Goal: Task Accomplishment & Management: Manage account settings

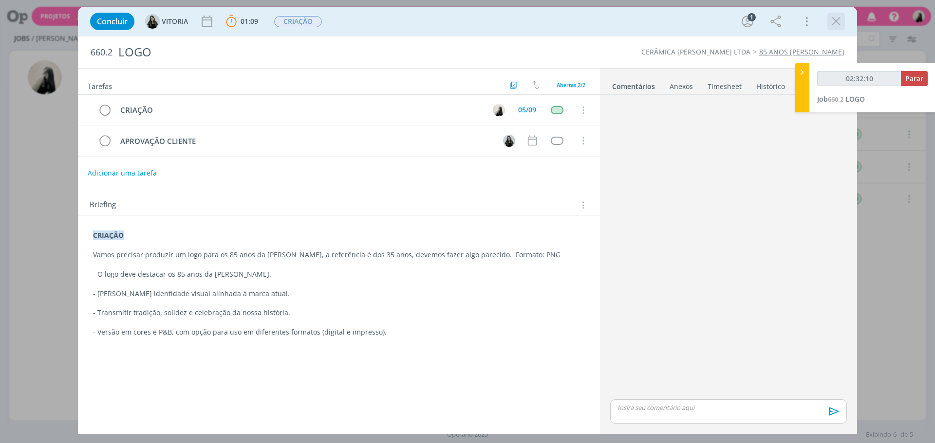
click at [837, 25] on icon "dialog" at bounding box center [835, 21] width 15 height 15
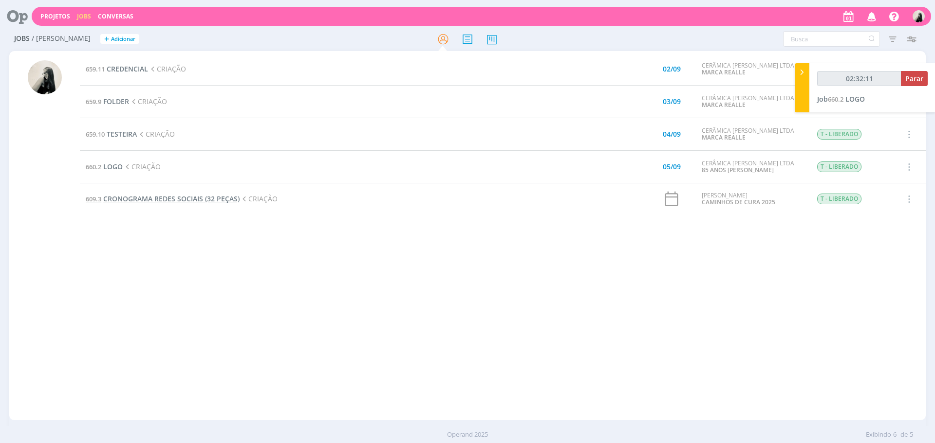
click at [148, 199] on span "CRONOGRAMA REDES SOCIAIS (32 PEÇAS)" at bounding box center [171, 198] width 136 height 9
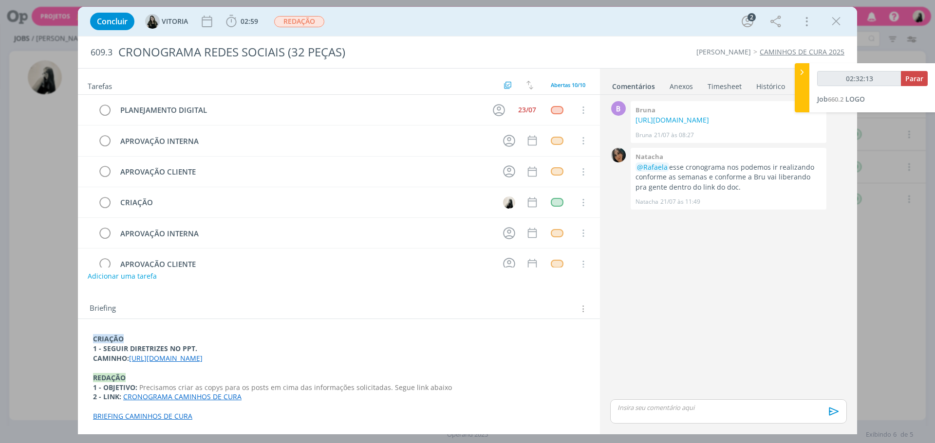
scroll to position [62, 0]
click at [202, 359] on link "[URL][DOMAIN_NAME]" at bounding box center [165, 358] width 73 height 9
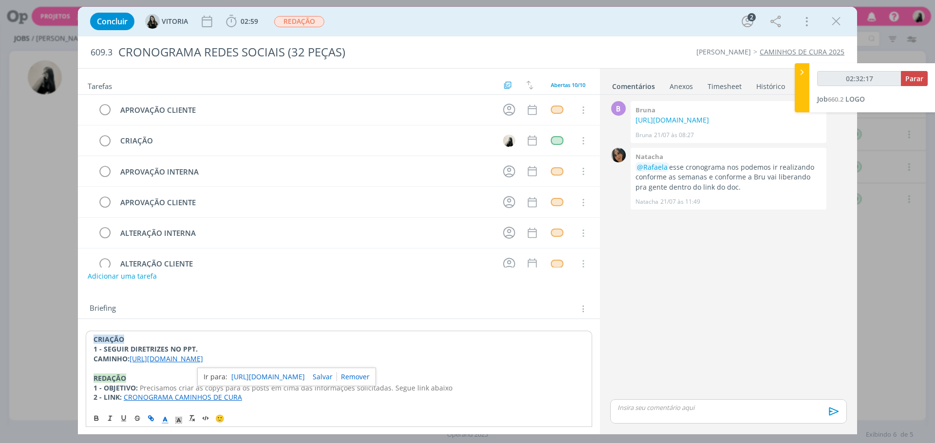
click at [251, 378] on link "[URL][DOMAIN_NAME]" at bounding box center [267, 377] width 73 height 13
click at [831, 20] on icon "dialog" at bounding box center [835, 21] width 15 height 15
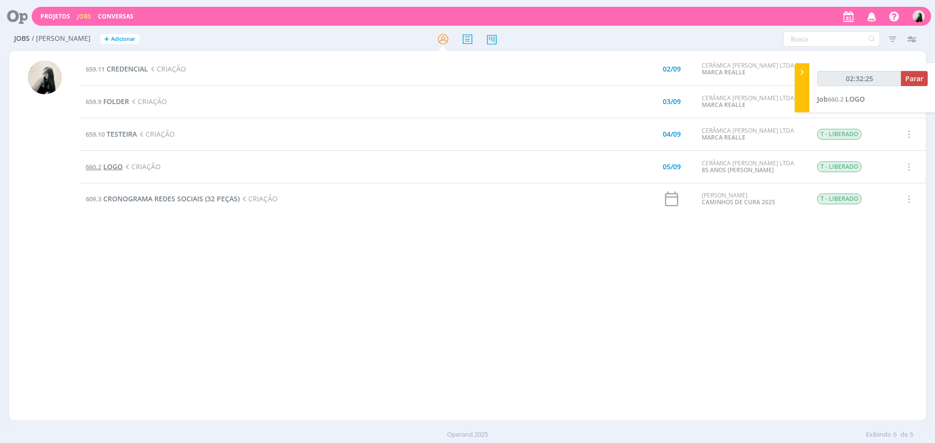
click at [117, 168] on span "LOGO" at bounding box center [112, 166] width 19 height 9
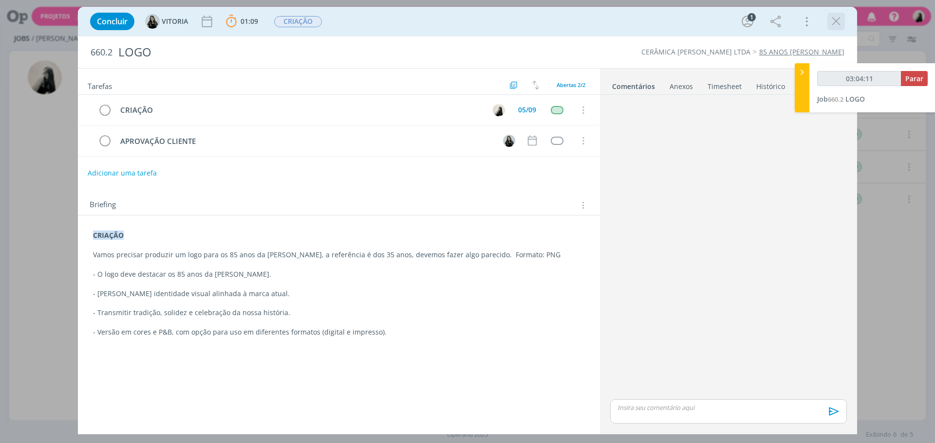
click at [836, 20] on icon "dialog" at bounding box center [835, 21] width 15 height 15
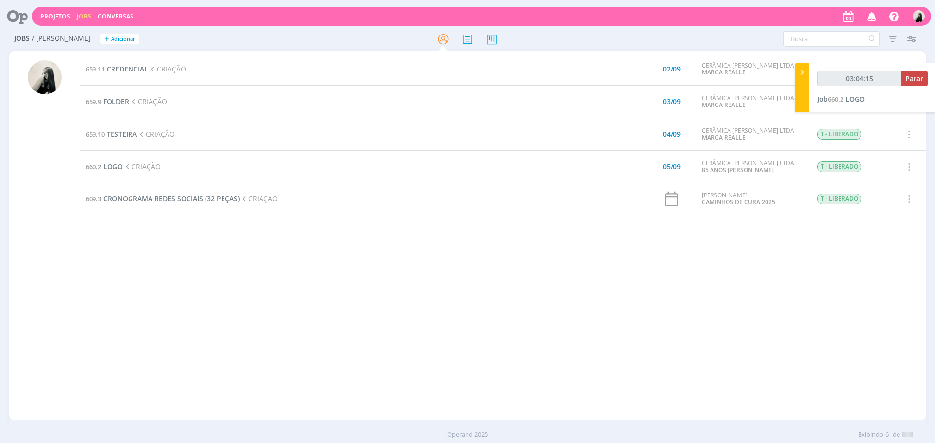
click at [112, 168] on span "LOGO" at bounding box center [112, 166] width 19 height 9
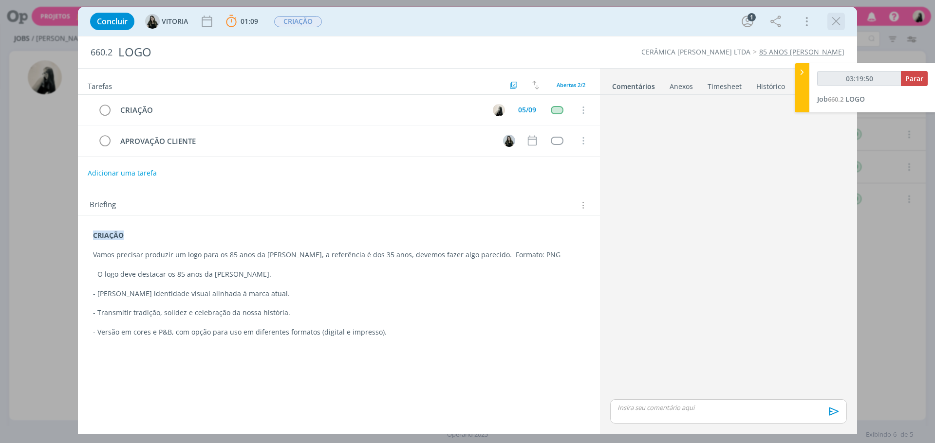
click at [827, 23] on div "Concluir [GEOGRAPHIC_DATA] 01:09 Parar Apontar Data * [DATE] Horas * 00:00 Tare…" at bounding box center [467, 21] width 764 height 23
click at [830, 22] on icon "dialog" at bounding box center [835, 21] width 15 height 15
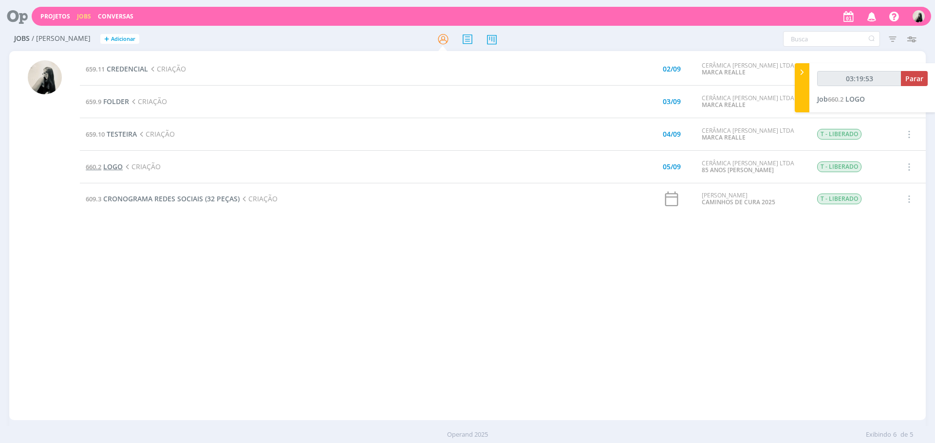
click at [120, 165] on span "LOGO" at bounding box center [112, 166] width 19 height 9
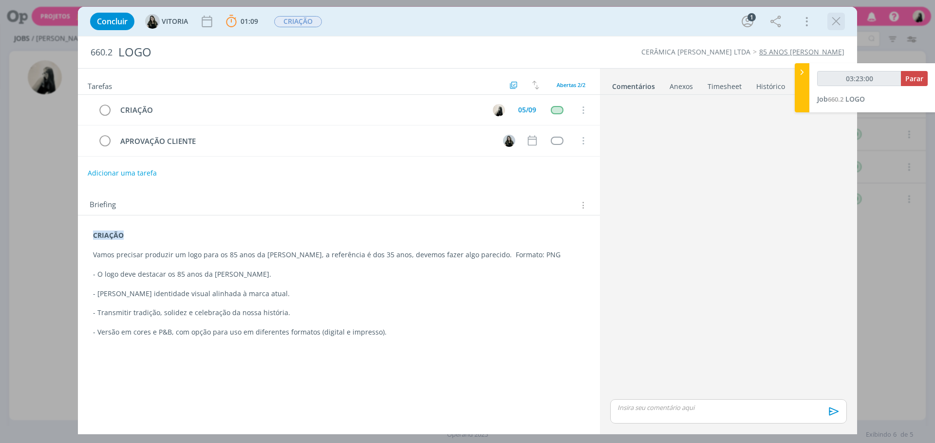
click at [837, 22] on icon "dialog" at bounding box center [835, 21] width 15 height 15
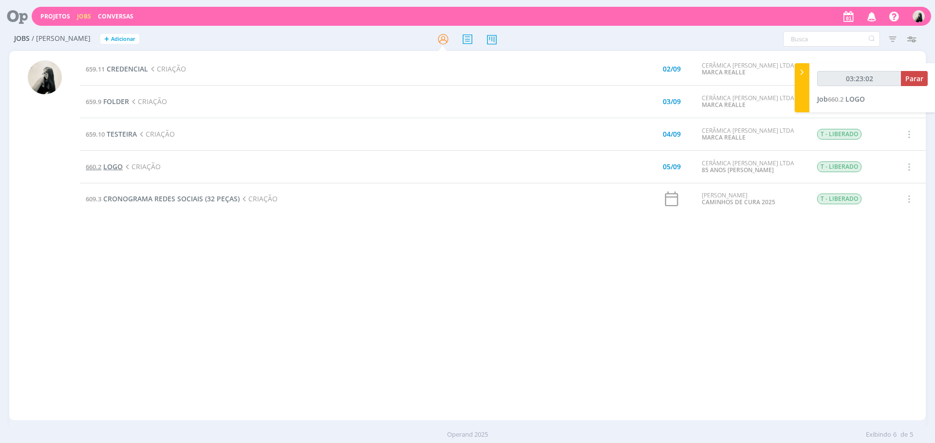
click at [117, 168] on span "LOGO" at bounding box center [112, 166] width 19 height 9
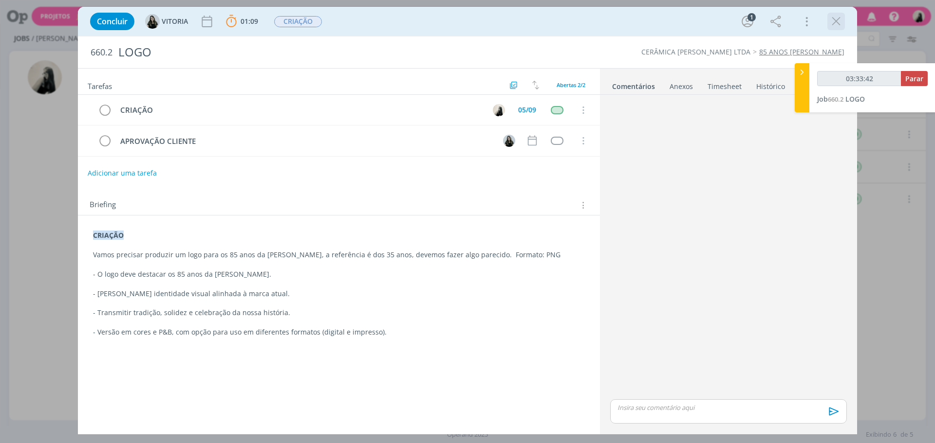
click at [840, 18] on icon "dialog" at bounding box center [835, 21] width 15 height 15
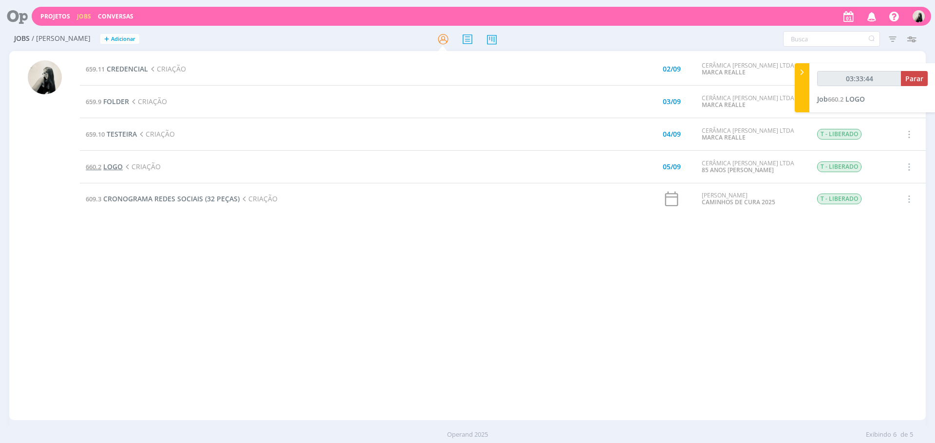
click at [117, 168] on span "LOGO" at bounding box center [112, 166] width 19 height 9
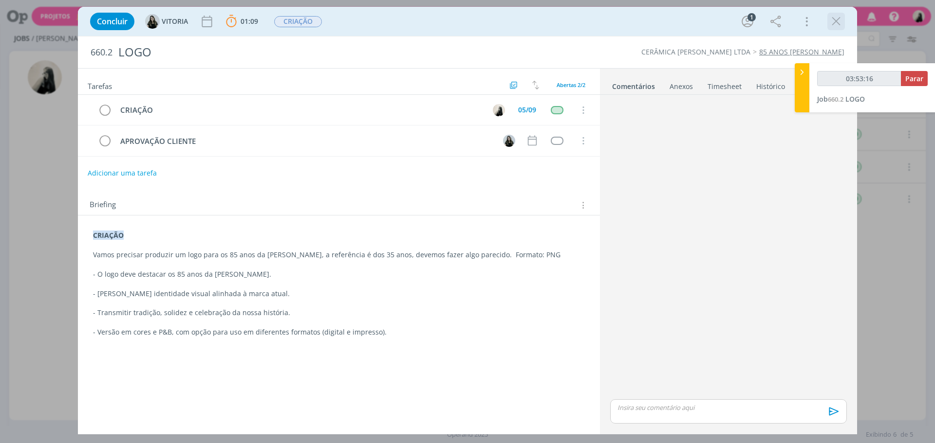
click at [827, 22] on div "dialog" at bounding box center [836, 22] width 18 height 18
click at [832, 22] on icon "dialog" at bounding box center [835, 21] width 15 height 15
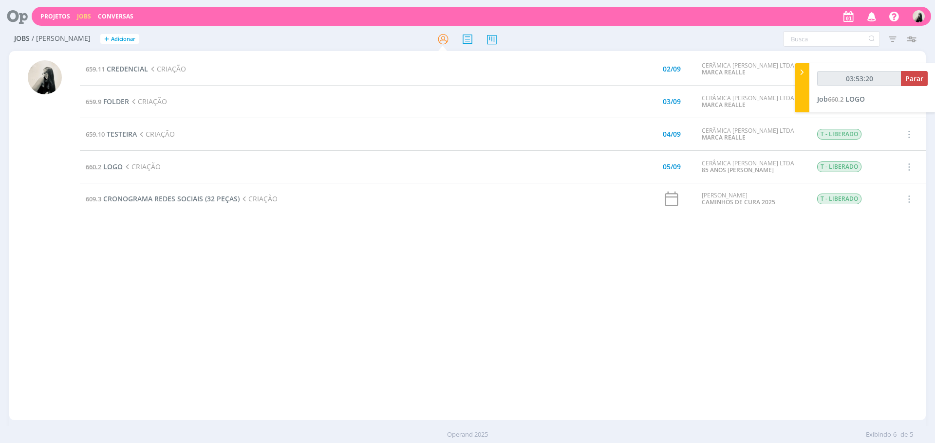
click at [117, 170] on span "LOGO" at bounding box center [112, 166] width 19 height 9
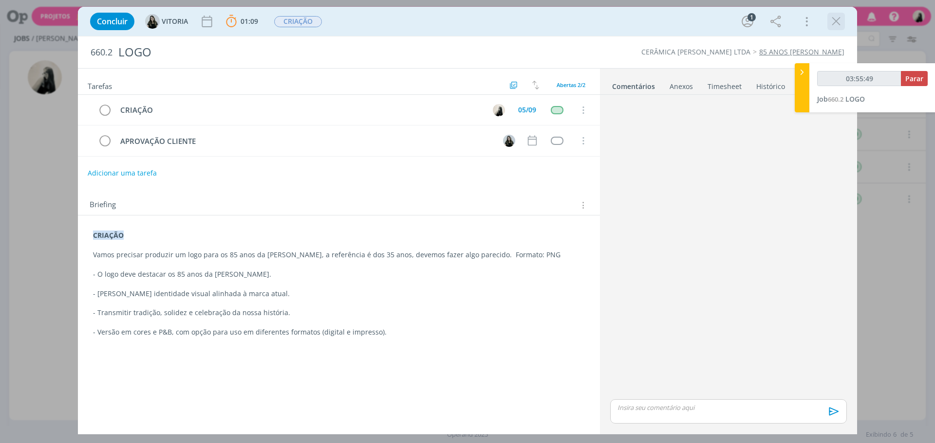
click at [831, 18] on icon "dialog" at bounding box center [835, 21] width 15 height 15
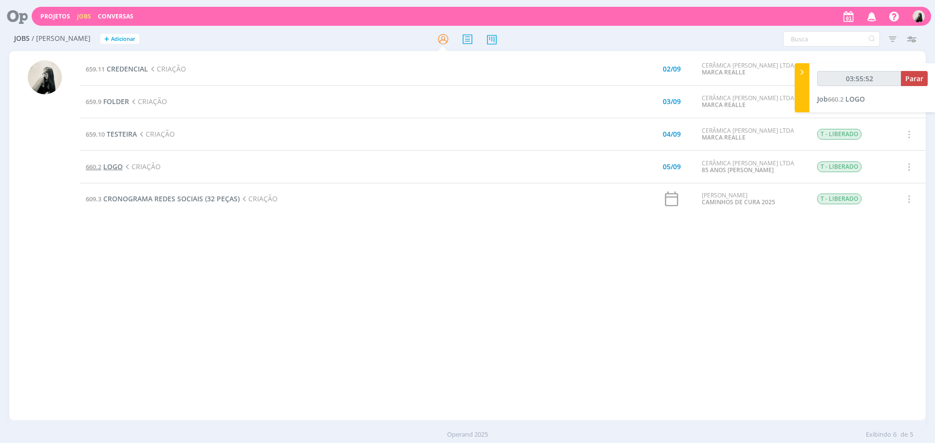
click at [115, 167] on span "LOGO" at bounding box center [112, 166] width 19 height 9
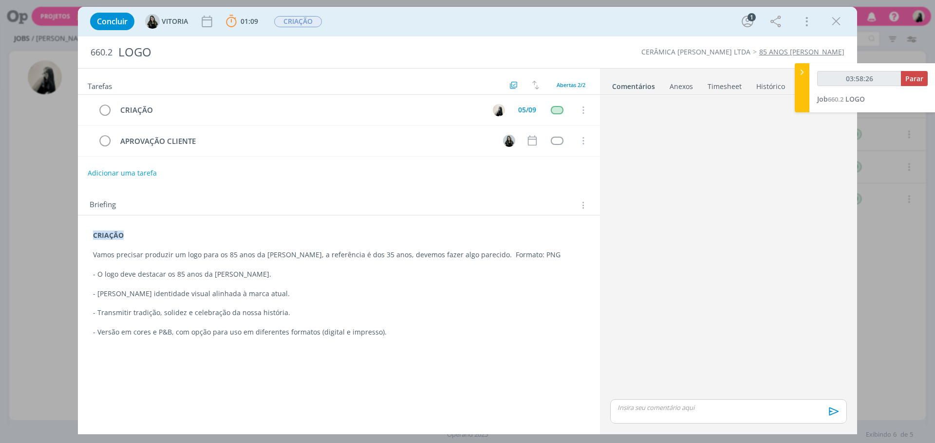
drag, startPoint x: 834, startPoint y: 25, endPoint x: 814, endPoint y: 75, distance: 53.5
click at [834, 25] on icon "dialog" at bounding box center [835, 21] width 15 height 15
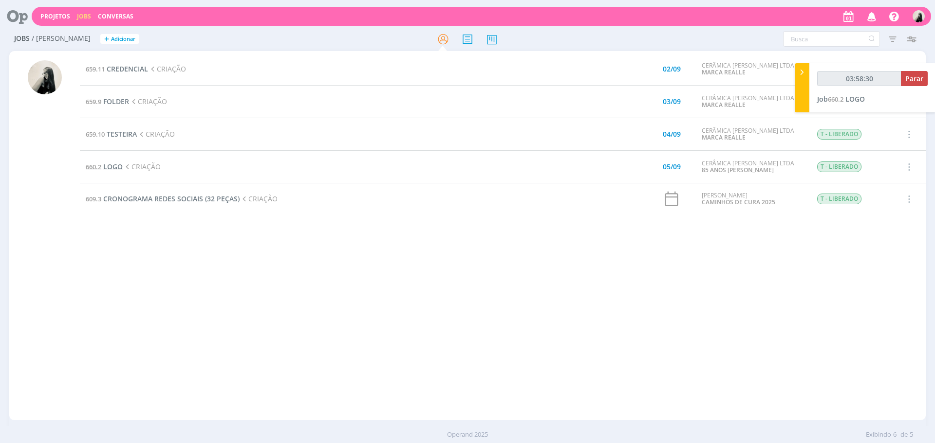
click at [113, 167] on span "LOGO" at bounding box center [112, 166] width 19 height 9
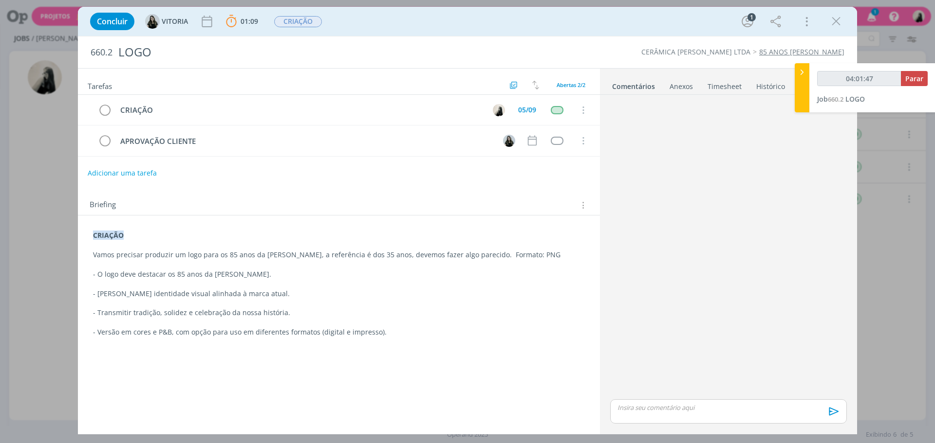
drag, startPoint x: 840, startPoint y: 21, endPoint x: 914, endPoint y: 43, distance: 77.0
click at [840, 21] on icon "dialog" at bounding box center [835, 21] width 15 height 15
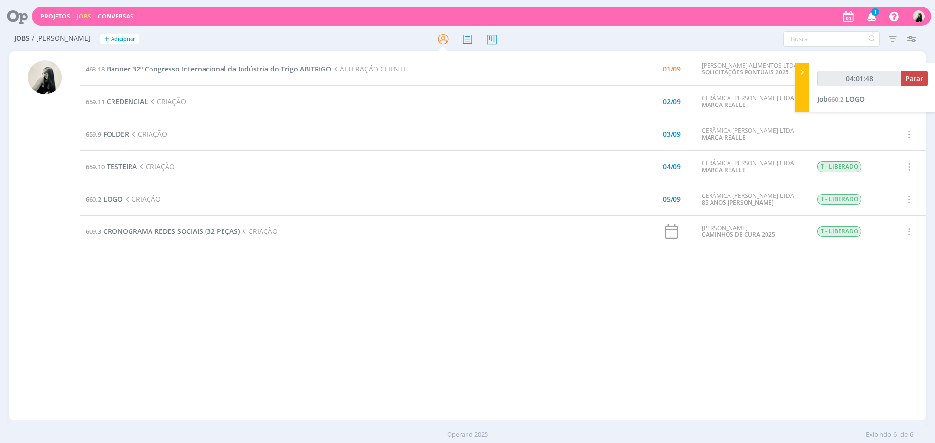
click at [239, 69] on span "Banner 32º Congresso Internacional da Indústria do Trigo ABITRIGO" at bounding box center [219, 68] width 224 height 9
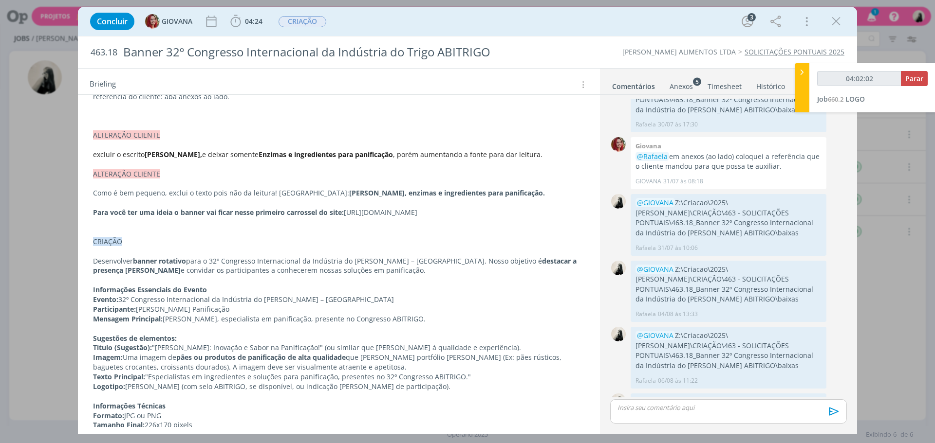
scroll to position [681, 0]
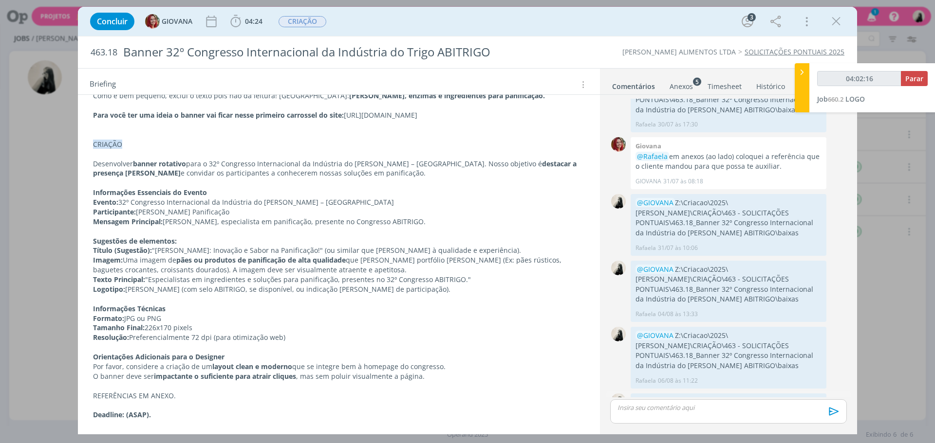
drag, startPoint x: 677, startPoint y: 354, endPoint x: 813, endPoint y: 370, distance: 137.7
click at [813, 398] on p "@GIOVANA Z:\Criacao\2025\[PERSON_NAME]\CRIAÇÃO\463 - SOLICITAÇÕES PONTUAIS\463.…" at bounding box center [728, 418] width 186 height 40
copy p "Z:\Criacao\2025\[PERSON_NAME]\CRIAÇÃO\463 - SOLICITAÇÕES PONTUAIS\463.18_Banner…"
click at [437, 377] on p "O banner deve ser impactante o suficiente para atrair cliques , mas sem poluir …" at bounding box center [339, 377] width 492 height 10
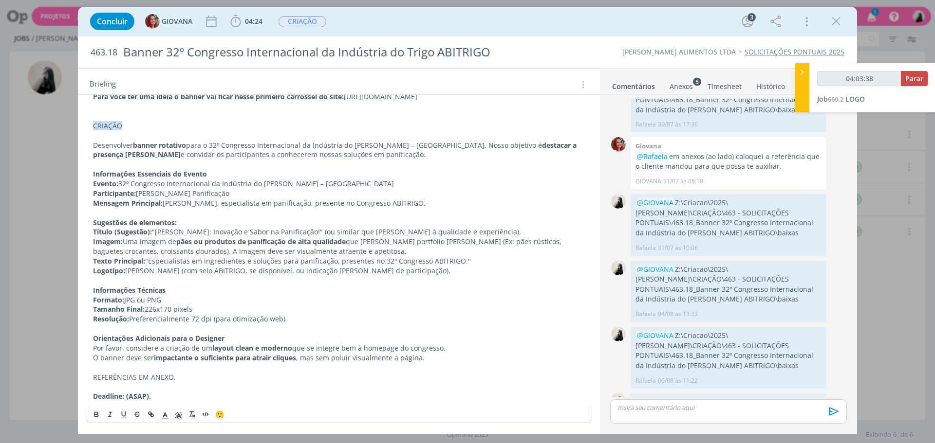
scroll to position [700, 0]
click at [836, 22] on icon "dialog" at bounding box center [835, 21] width 15 height 15
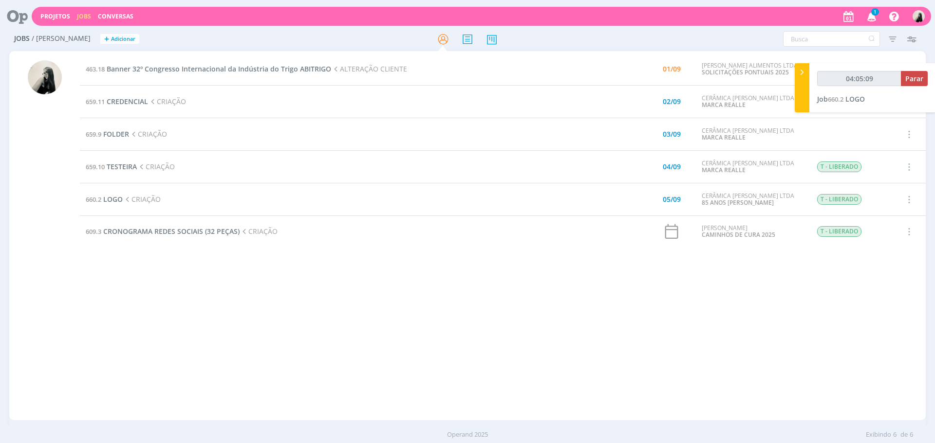
click at [866, 10] on icon "button" at bounding box center [871, 16] width 17 height 17
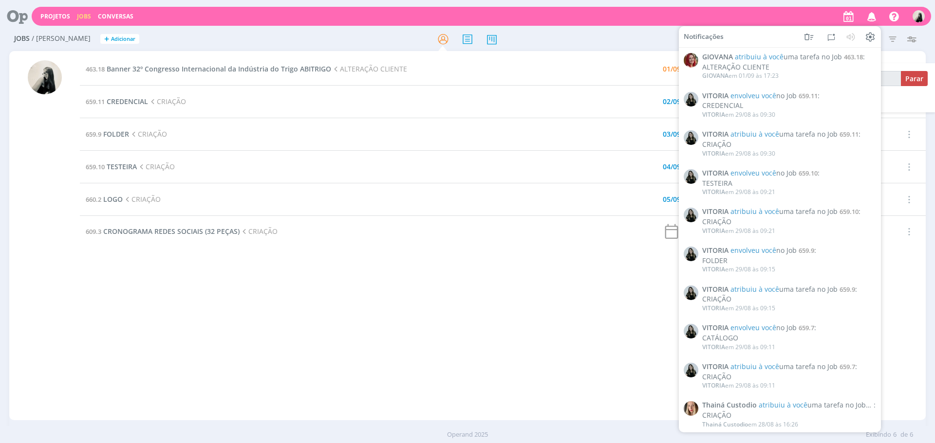
click at [869, 11] on icon "button" at bounding box center [871, 16] width 17 height 17
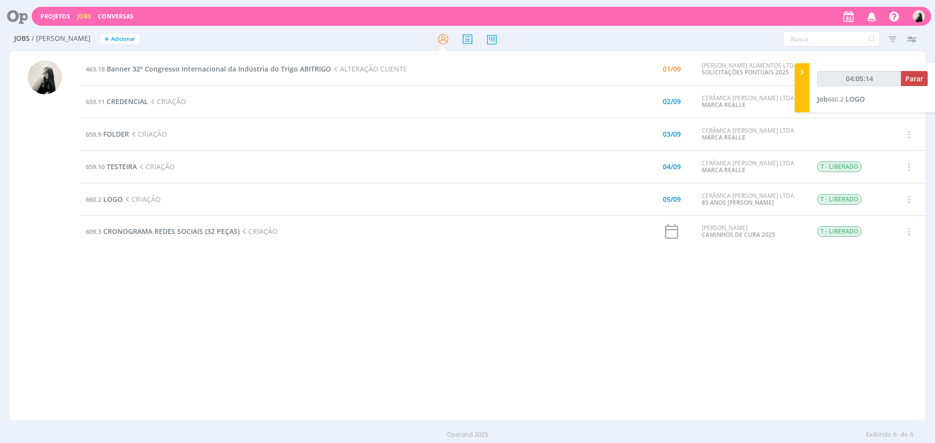
click at [485, 253] on div "463.18 Banner 32º Congresso Internacional da Indústria do [PERSON_NAME] ABITRIG…" at bounding box center [502, 236] width 845 height 366
click at [216, 67] on span "Banner 32º Congresso Internacional da Indústria do Trigo ABITRIGO" at bounding box center [219, 68] width 224 height 9
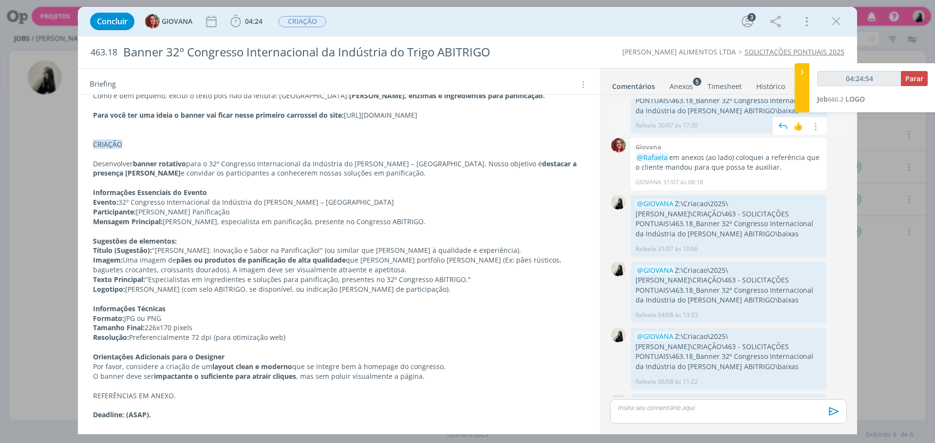
scroll to position [133, 0]
click at [352, 347] on p "dialog" at bounding box center [339, 348] width 492 height 10
click at [910, 74] on span "Parar" at bounding box center [914, 78] width 18 height 9
type input "04:26:00"
